Goal: Task Accomplishment & Management: Use online tool/utility

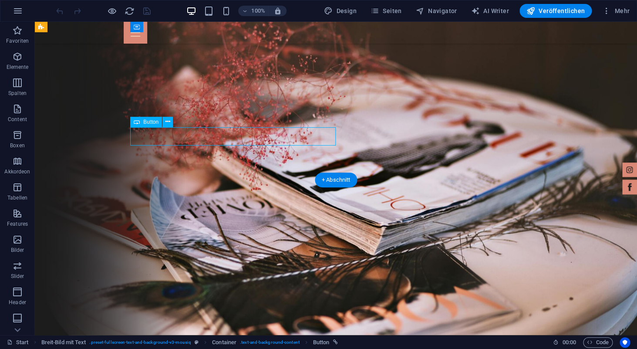
scroll to position [620, 0]
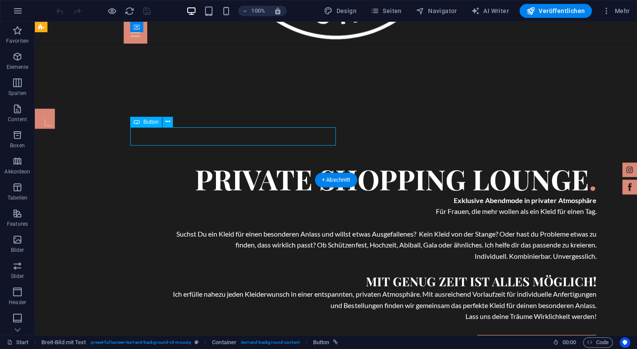
click at [269, 334] on div "Jetzt Deinen Termin sichern" at bounding box center [383, 343] width 425 height 18
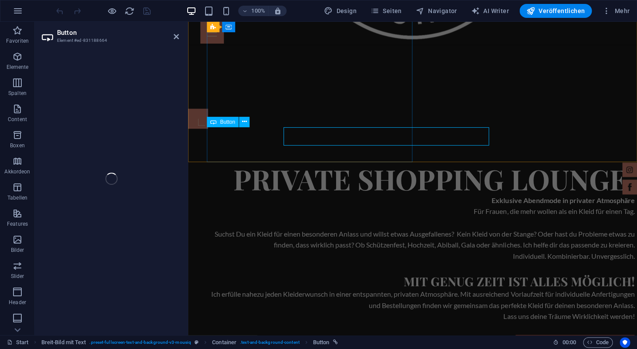
select select "1"
select select
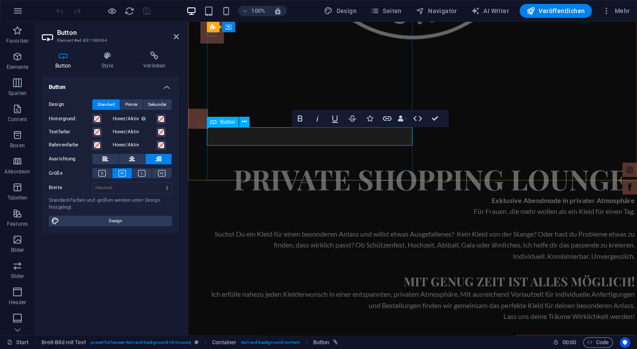
click at [515, 334] on link "Jetzt Deinen Termin sichern" at bounding box center [574, 343] width 119 height 18
click at [155, 62] on h4 "Verlinken" at bounding box center [154, 60] width 49 height 18
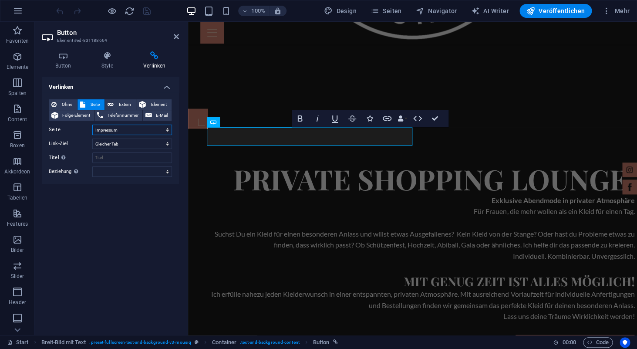
click option "Impressum" at bounding box center [0, 0] width 0 height 0
select select "1"
click option "Terminanfrage" at bounding box center [0, 0] width 0 height 0
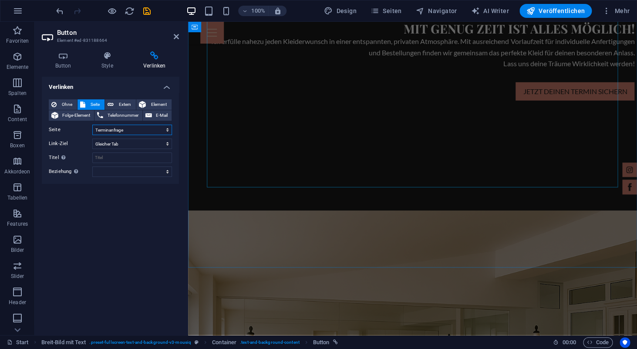
scroll to position [877, 0]
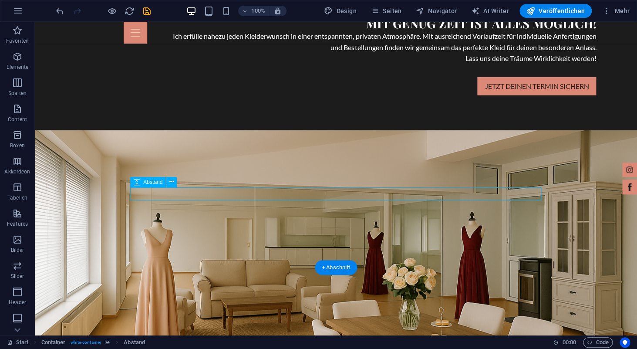
select select "px"
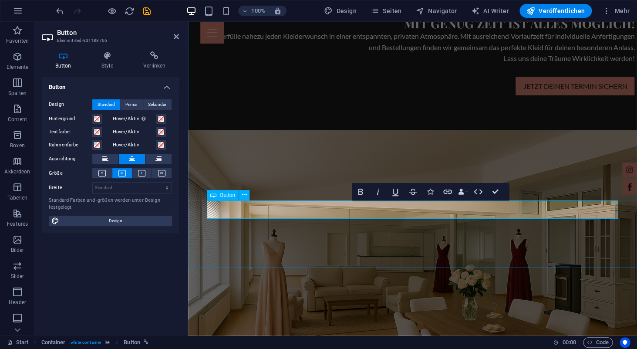
click at [153, 57] on icon at bounding box center [154, 55] width 49 height 9
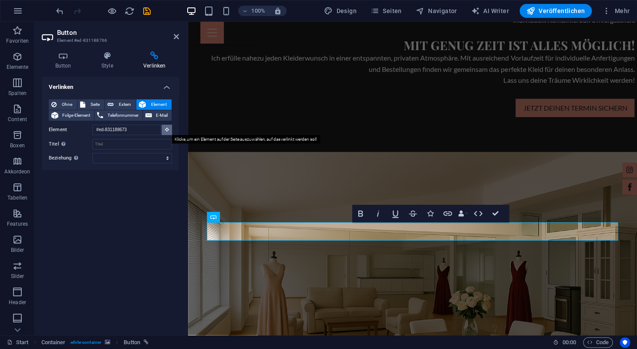
click at [165, 130] on icon at bounding box center [167, 129] width 4 height 4
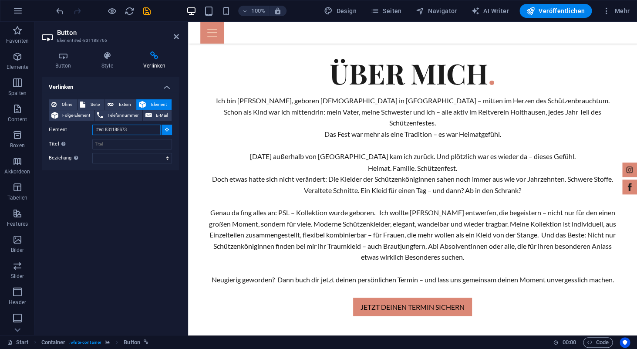
click at [151, 129] on input "#ed-831188673" at bounding box center [126, 129] width 68 height 10
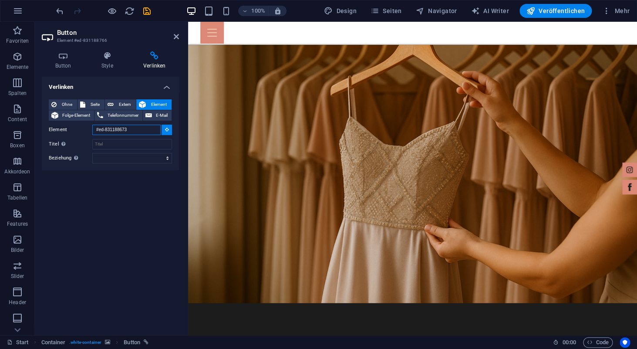
click at [151, 129] on input "#ed-831188673" at bounding box center [126, 129] width 68 height 10
drag, startPoint x: 139, startPoint y: 131, endPoint x: 89, endPoint y: 130, distance: 50.1
click at [92, 130] on input "#ed-831188673" at bounding box center [126, 129] width 68 height 10
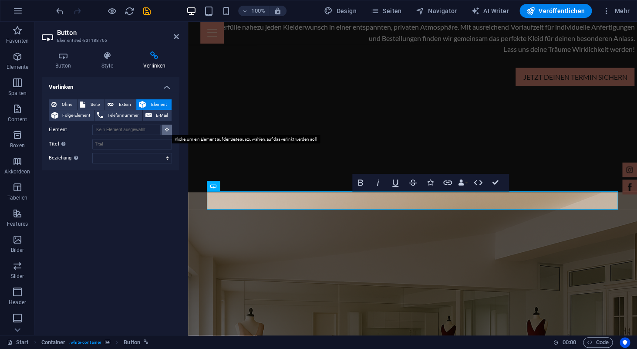
click at [167, 131] on icon at bounding box center [167, 129] width 4 height 4
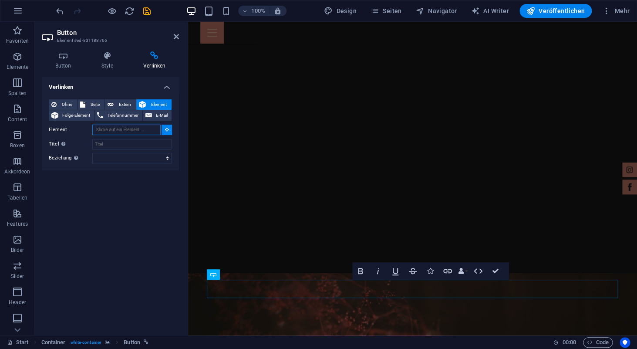
click at [146, 131] on input "Element" at bounding box center [126, 129] width 68 height 10
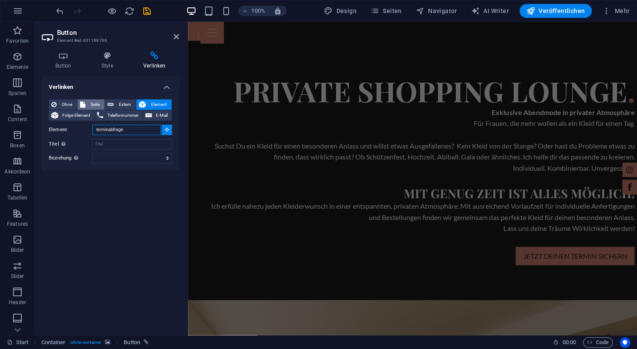
scroll to position [865, 0]
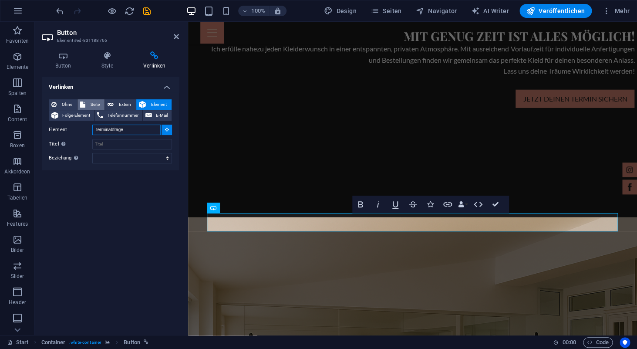
type input "terminabfrage"
click at [97, 101] on span "Seite" at bounding box center [95, 104] width 14 height 10
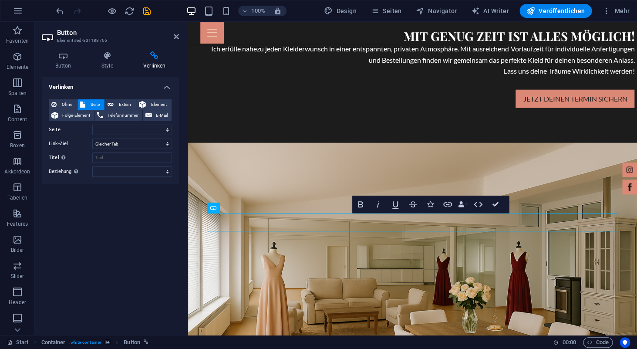
click at [111, 123] on div "Ohne Seite Extern Element Folge-Element Telefonnummer E-Mail Seite Start Termin…" at bounding box center [110, 137] width 123 height 77
click at [92, 124] on select "Start Terminanfrage Impressum Datenschutz" at bounding box center [132, 129] width 80 height 10
select select "1"
click option "Terminanfrage" at bounding box center [0, 0] width 0 height 0
click at [140, 219] on div "Verlinken Ohne Seite Extern Element Folge-Element Telefonnummer E-Mail Seite St…" at bounding box center [110, 202] width 137 height 251
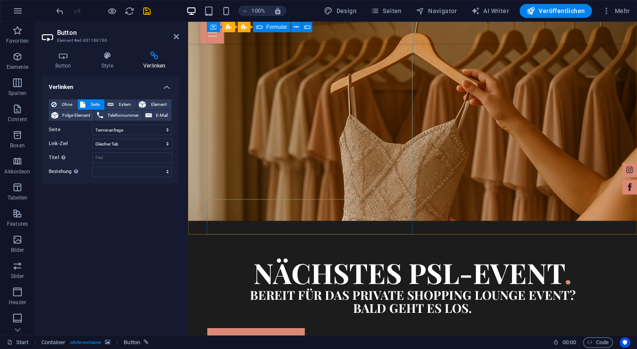
scroll to position [2227, 0]
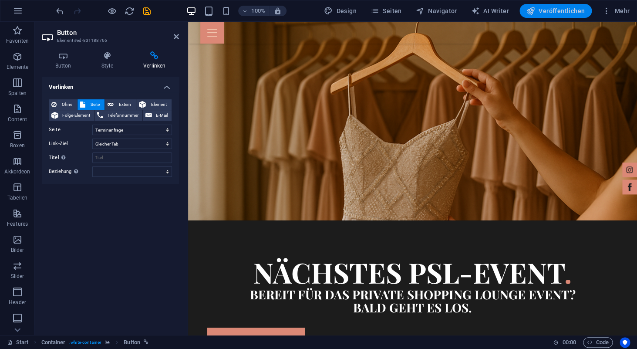
click at [572, 11] on span "Veröffentlichen" at bounding box center [555, 11] width 58 height 9
checkbox input "false"
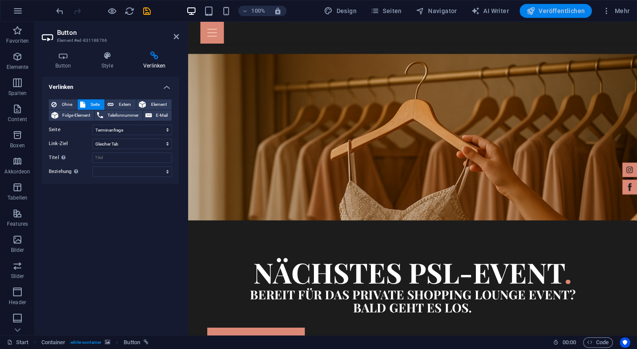
scroll to position [908, 0]
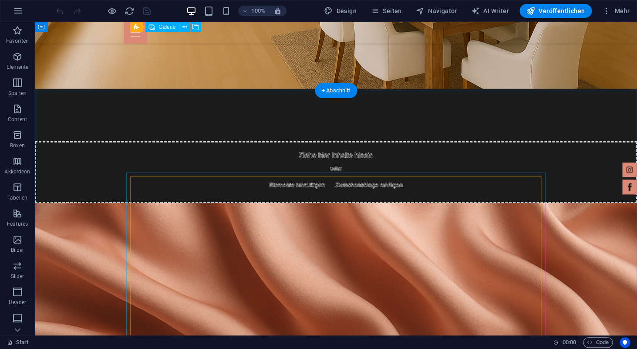
scroll to position [1008, 0]
